Goal: Information Seeking & Learning: Learn about a topic

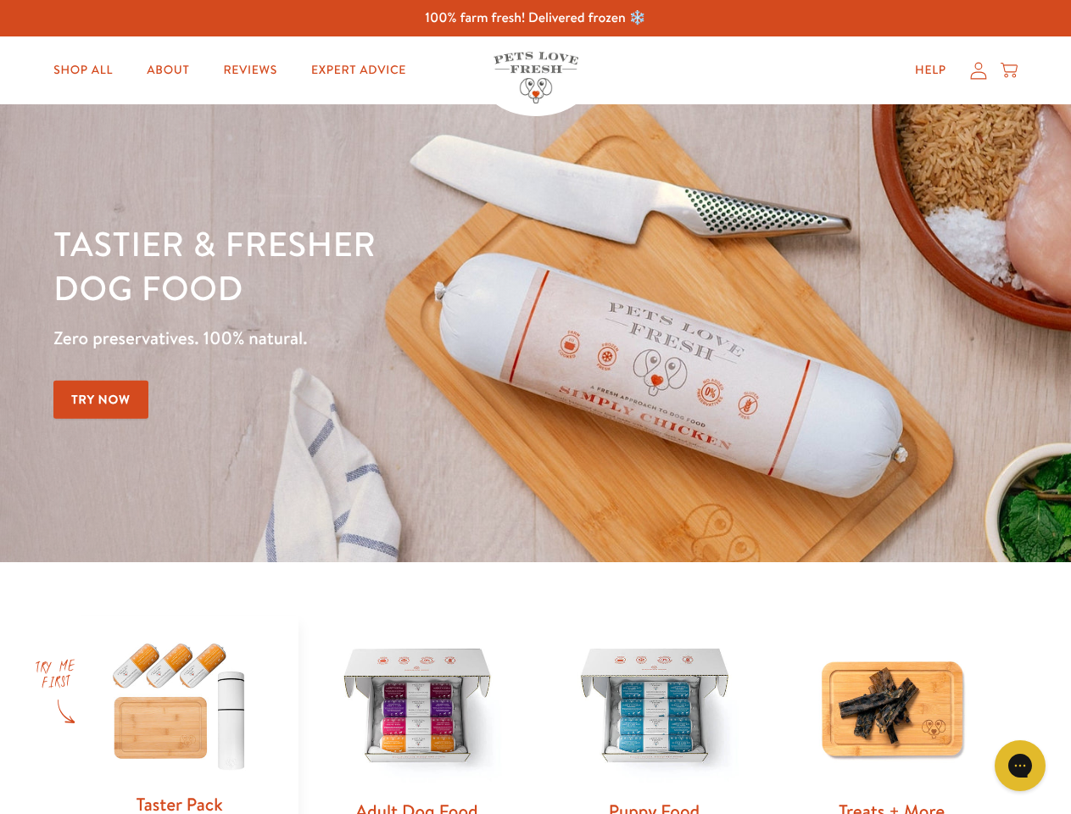
click at [535, 407] on div "Tastier & fresher dog food Zero preservatives. 100% natural. Try Now" at bounding box center [374, 333] width 642 height 224
click at [1020, 765] on icon "Gorgias live chat" at bounding box center [1019, 765] width 16 height 16
